Goal: Information Seeking & Learning: Compare options

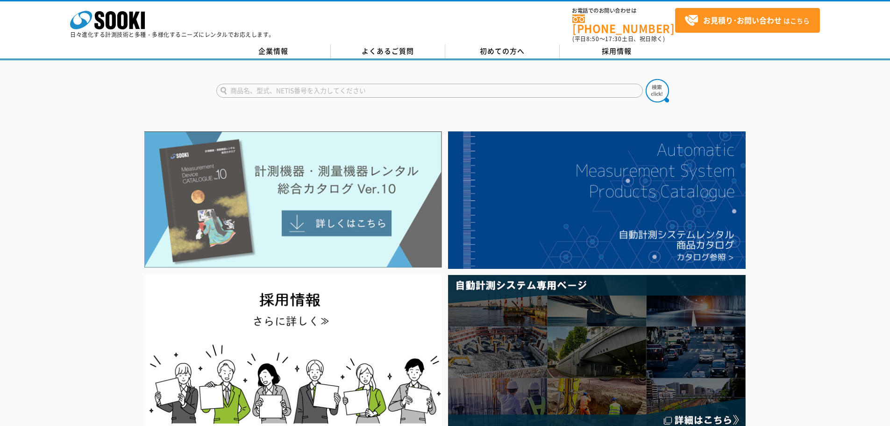
click at [351, 213] on img at bounding box center [293, 199] width 298 height 136
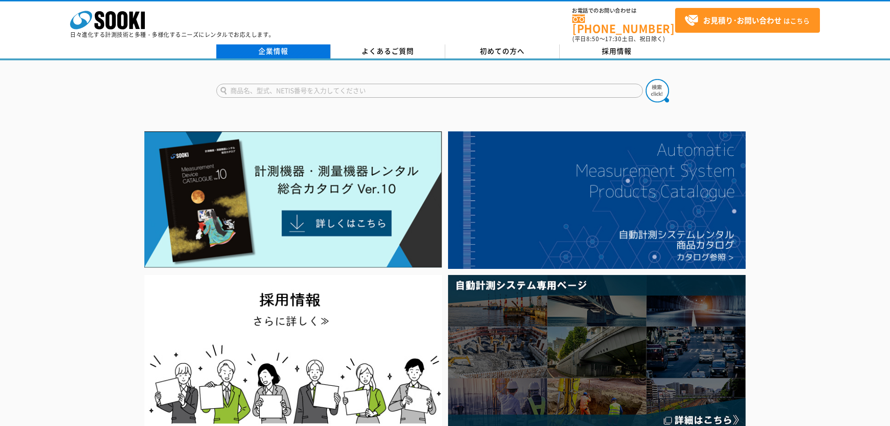
click at [275, 44] on link "企業情報" at bounding box center [273, 51] width 115 height 14
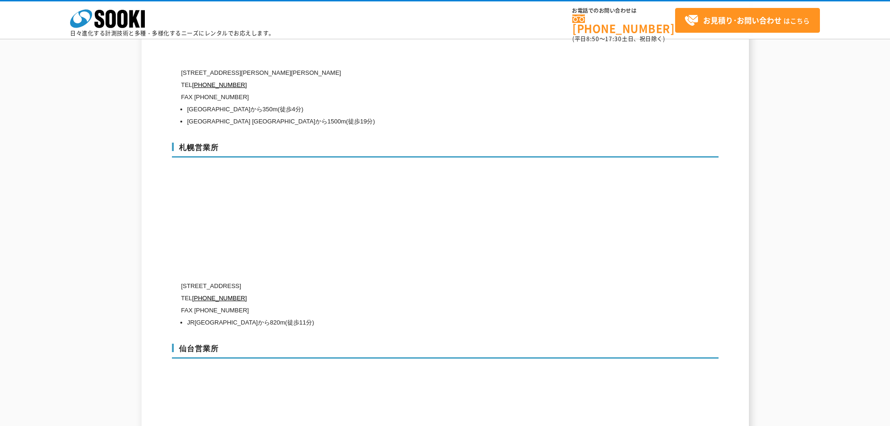
scroll to position [2664, 0]
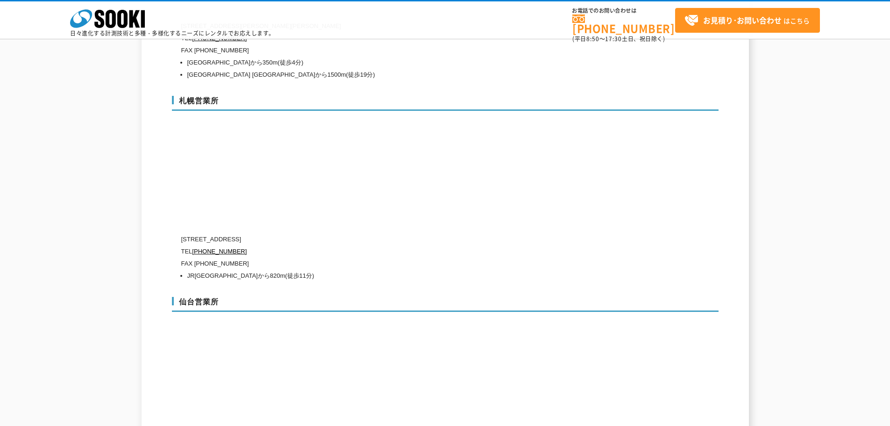
click at [496, 396] on div "仙台営業所 [STREET_ADDRESS][PERSON_NAME][PERSON_NAME] [PHONE_NUMBER] FAX [PHONE_NUMB…" at bounding box center [445, 387] width 547 height 201
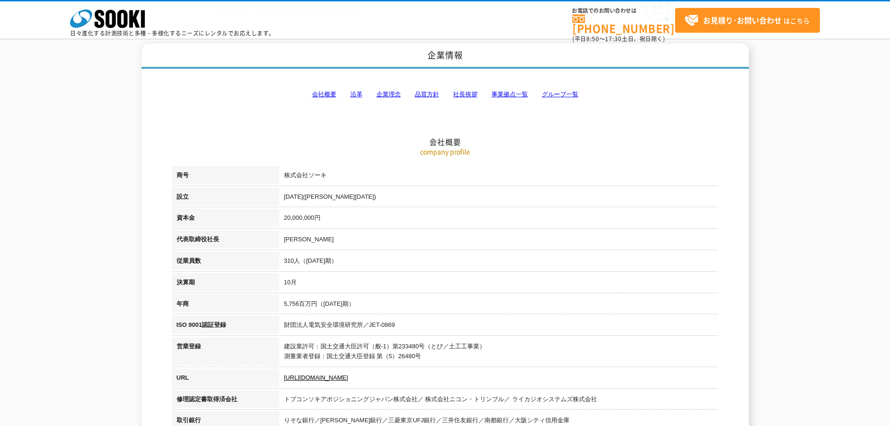
scroll to position [0, 0]
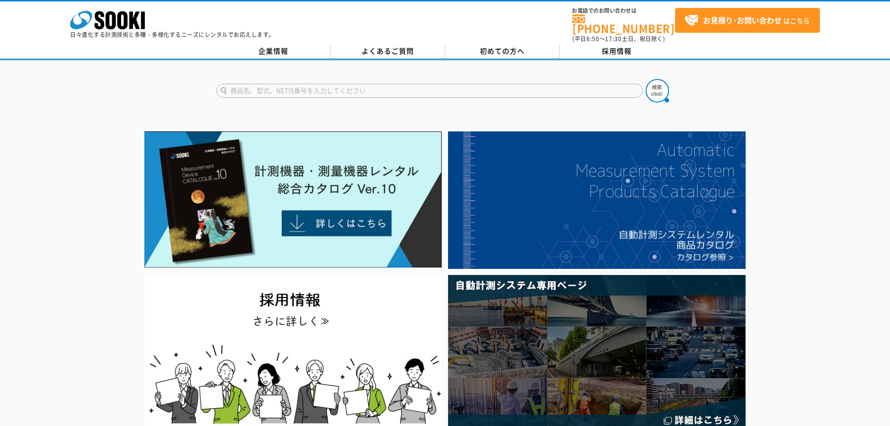
click at [271, 84] on input "text" at bounding box center [429, 91] width 427 height 14
type input "粗さ"
click at [652, 82] on img at bounding box center [657, 90] width 23 height 23
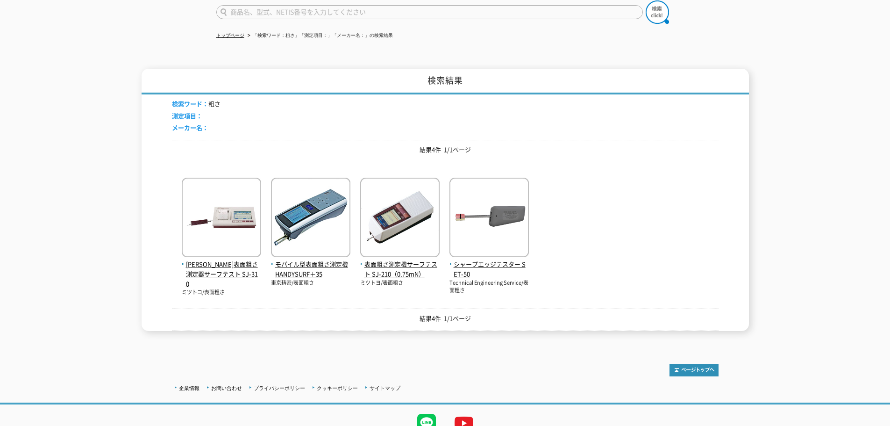
scroll to position [93, 0]
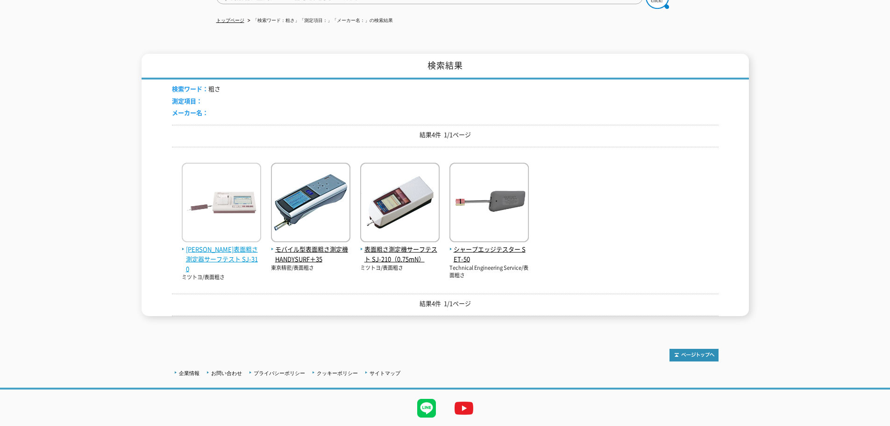
click at [236, 244] on span "小形表面粗さ測定器サーフテスト SJ-310" at bounding box center [221, 258] width 79 height 29
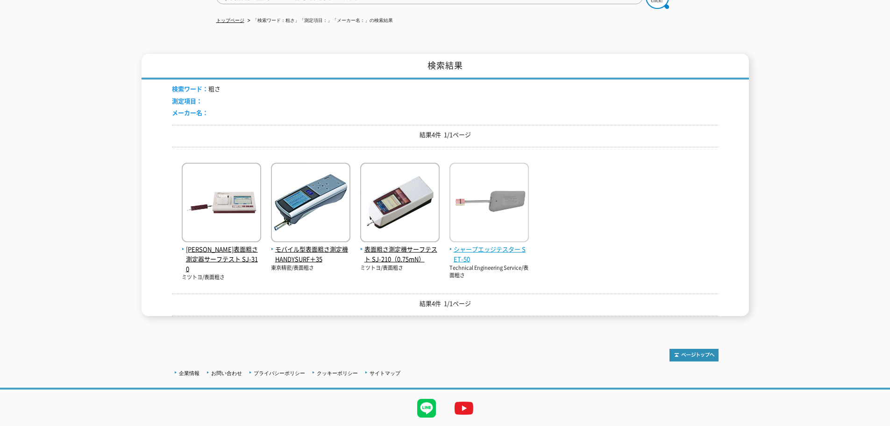
click at [475, 244] on span "シャープエッジテスター SET-50" at bounding box center [489, 254] width 79 height 20
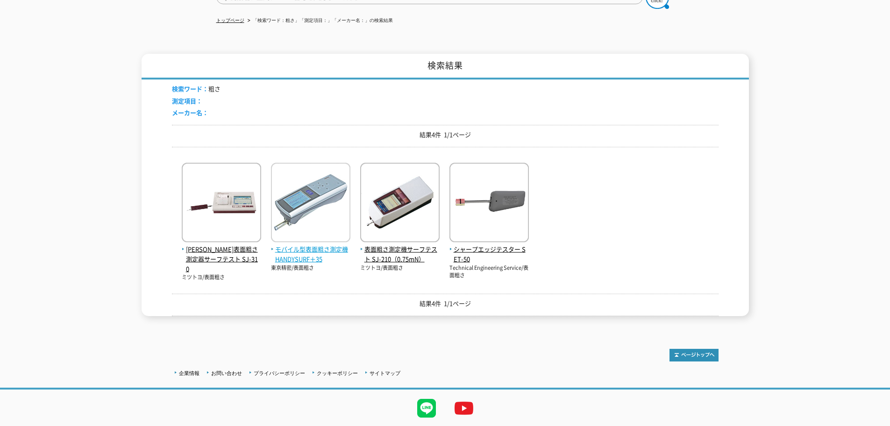
click at [311, 255] on span "モバイル型表面粗さ測定機 HANDYSURF＋35" at bounding box center [310, 254] width 79 height 20
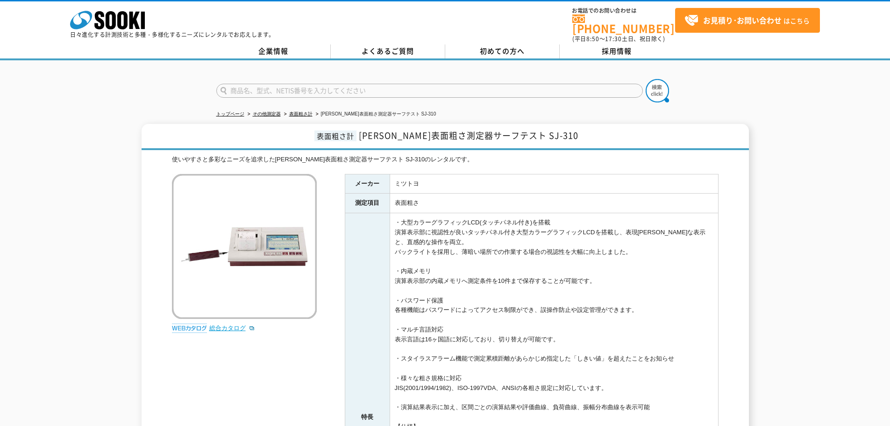
click at [213, 324] on link "総合カタログ" at bounding box center [232, 327] width 46 height 7
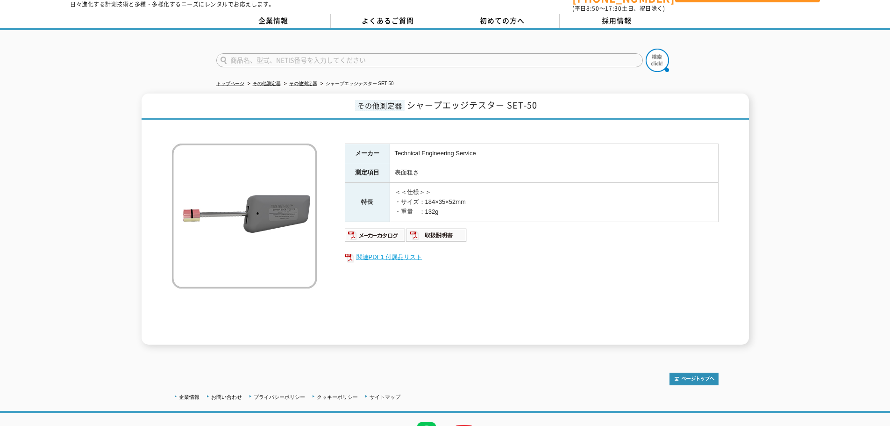
scroll to position [47, 0]
